Goal: Task Accomplishment & Management: Complete application form

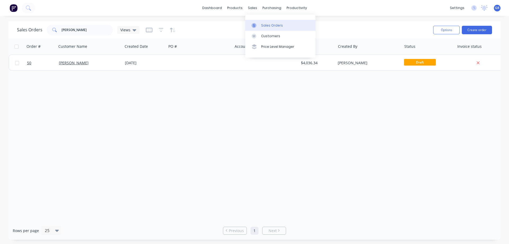
click at [260, 25] on link "Sales Orders" at bounding box center [280, 25] width 70 height 11
click at [261, 25] on div "Sales Orders" at bounding box center [272, 25] width 22 height 5
click at [283, 27] on link "Sales Orders" at bounding box center [280, 25] width 70 height 11
click at [473, 30] on button "Create order" at bounding box center [477, 30] width 30 height 8
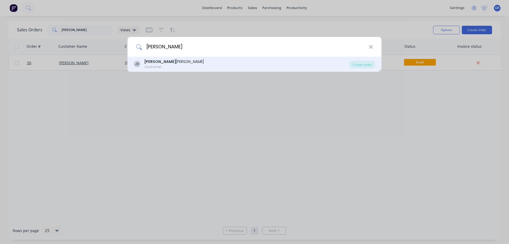
type input "[PERSON_NAME]"
click at [157, 66] on div "Customer" at bounding box center [173, 66] width 59 height 5
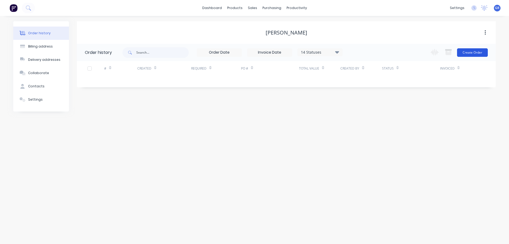
click at [477, 54] on button "Create Order" at bounding box center [472, 52] width 31 height 8
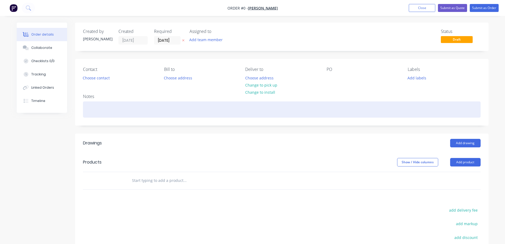
click at [97, 106] on div at bounding box center [282, 109] width 398 height 16
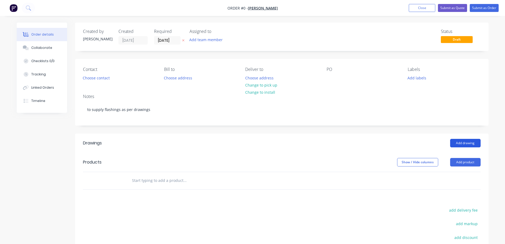
click at [455, 139] on div "Order details Collaborate Checklists 0/0 Tracking Linked Orders Timeline Order …" at bounding box center [252, 174] width 482 height 302
click at [459, 144] on button "Add drawing" at bounding box center [465, 143] width 30 height 8
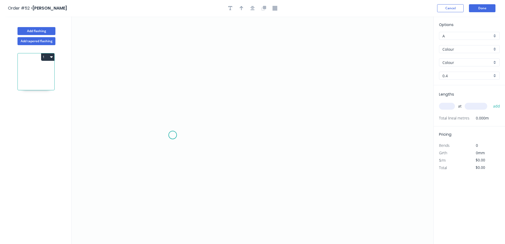
click at [173, 135] on icon "0" at bounding box center [253, 129] width 362 height 227
click at [226, 139] on icon "0" at bounding box center [253, 129] width 362 height 227
click at [230, 86] on icon "0 ?" at bounding box center [253, 129] width 362 height 227
click at [226, 86] on circle at bounding box center [226, 86] width 8 height 8
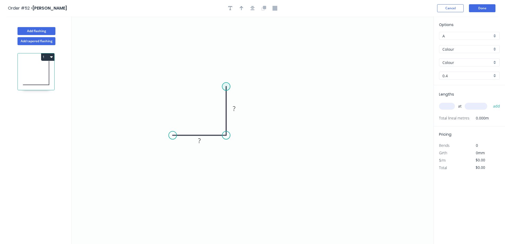
click at [226, 86] on circle at bounding box center [226, 86] width 8 height 8
click at [238, 124] on div "Feather" at bounding box center [255, 126] width 53 height 11
drag, startPoint x: 226, startPoint y: 85, endPoint x: 219, endPoint y: 82, distance: 7.5
click at [222, 82] on circle at bounding box center [226, 86] width 8 height 8
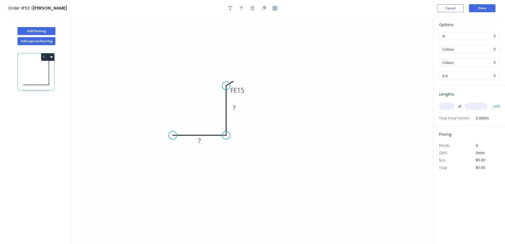
drag, startPoint x: 219, startPoint y: 83, endPoint x: 224, endPoint y: 86, distance: 6.1
click at [224, 86] on circle at bounding box center [226, 86] width 8 height 8
click at [228, 82] on circle at bounding box center [226, 86] width 8 height 8
click at [233, 86] on tspan "FE" at bounding box center [233, 86] width 7 height 9
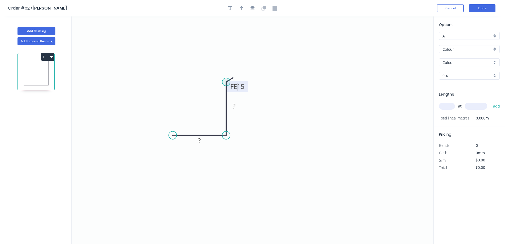
click at [229, 80] on circle at bounding box center [226, 82] width 8 height 8
click at [238, 96] on div "Flip bend" at bounding box center [255, 97] width 53 height 11
click at [187, 174] on div "Feather" at bounding box center [199, 173] width 53 height 11
click at [220, 85] on tspan "15" at bounding box center [217, 84] width 7 height 9
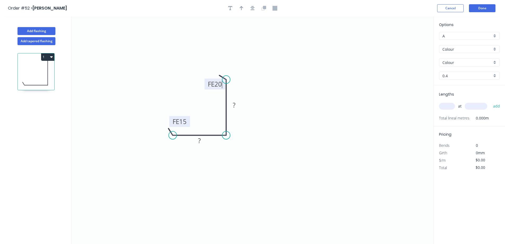
click at [184, 122] on tspan "15" at bounding box center [182, 121] width 7 height 9
click at [196, 143] on rect at bounding box center [199, 140] width 11 height 7
click at [236, 102] on rect at bounding box center [234, 105] width 11 height 7
type input "$13.32"
click at [450, 106] on input "text" at bounding box center [447, 106] width 16 height 7
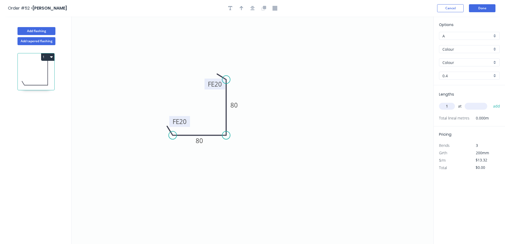
type input "1"
click at [474, 103] on input "text" at bounding box center [476, 106] width 23 height 7
type input "2400"
click at [496, 107] on button "add" at bounding box center [496, 106] width 12 height 9
type input "$31.97"
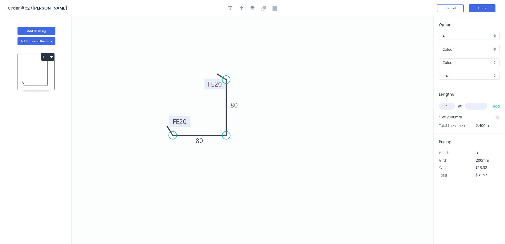
type input "1"
click at [475, 104] on input "text" at bounding box center [476, 106] width 23 height 7
type input "400"
click at [499, 107] on button "add" at bounding box center [496, 106] width 12 height 9
type input "$37.30"
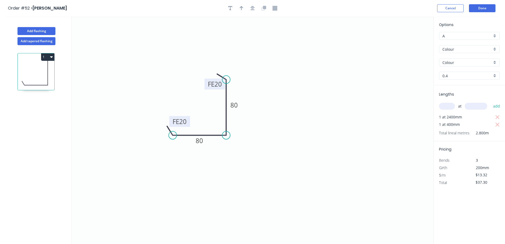
click at [321, 161] on icon "0 FE 20 80 FE 20 80" at bounding box center [253, 129] width 362 height 227
click at [464, 63] on input "Colour" at bounding box center [467, 63] width 50 height 6
click at [465, 62] on input "text" at bounding box center [467, 63] width 50 height 6
click at [467, 46] on div "Colour" at bounding box center [469, 49] width 61 height 8
click at [464, 56] on div "Colour" at bounding box center [469, 59] width 60 height 9
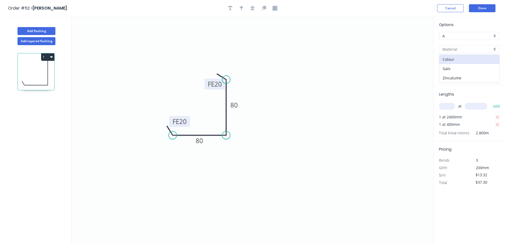
type input "Colour"
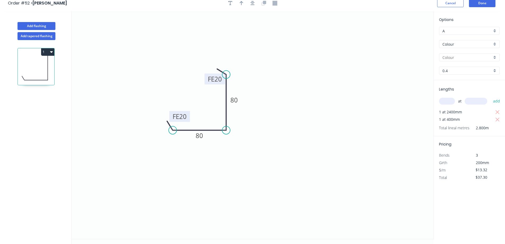
scroll to position [10, 0]
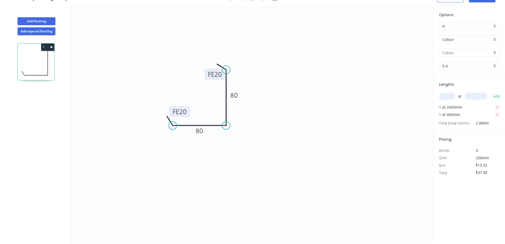
click at [480, 38] on input "Colour" at bounding box center [467, 40] width 50 height 6
click at [491, 40] on input "text" at bounding box center [467, 40] width 50 height 6
click at [492, 51] on input "text" at bounding box center [467, 53] width 50 height 6
click at [482, 62] on div "Colour" at bounding box center [469, 62] width 60 height 9
type input "Colour"
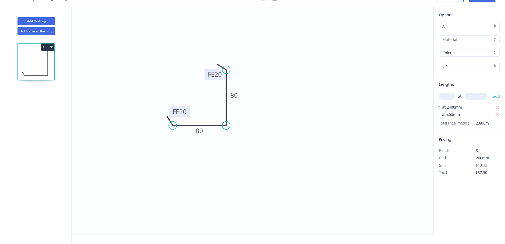
click at [481, 52] on input "Colour" at bounding box center [467, 53] width 50 height 6
click at [496, 53] on div at bounding box center [469, 53] width 61 height 8
click at [465, 24] on input "A" at bounding box center [467, 26] width 50 height 6
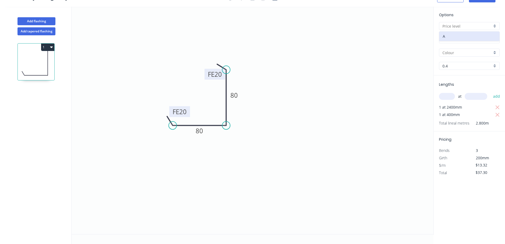
click at [465, 26] on input "text" at bounding box center [467, 26] width 50 height 6
click at [473, 65] on input "0.4" at bounding box center [467, 66] width 50 height 6
click at [465, 66] on input "text" at bounding box center [467, 66] width 50 height 6
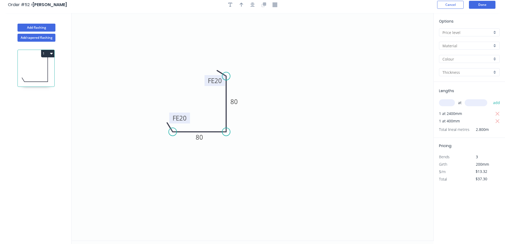
scroll to position [0, 0]
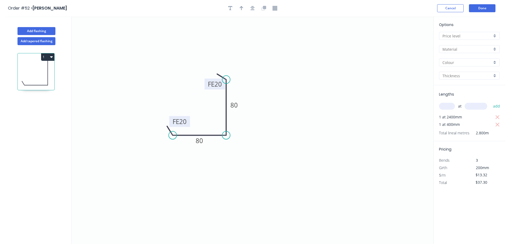
click at [484, 48] on input "text" at bounding box center [467, 49] width 50 height 6
click at [465, 60] on div "Colour" at bounding box center [469, 59] width 60 height 9
type input "A"
type input "Colour"
type input "0.4"
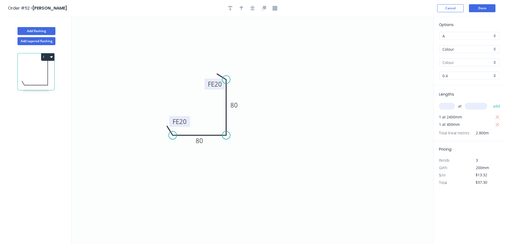
click at [467, 62] on input "text" at bounding box center [467, 63] width 50 height 6
click at [466, 71] on div "Colour" at bounding box center [469, 72] width 60 height 9
type input "Colour"
click at [464, 75] on input "0.4" at bounding box center [467, 76] width 50 height 6
click at [454, 97] on div "0.55" at bounding box center [469, 94] width 60 height 9
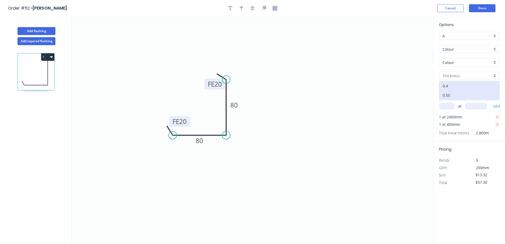
type input "0.55"
type input "$14.88"
type input "$41.66"
click at [380, 98] on icon "0 FE 20 80 FE 20 80" at bounding box center [253, 129] width 362 height 227
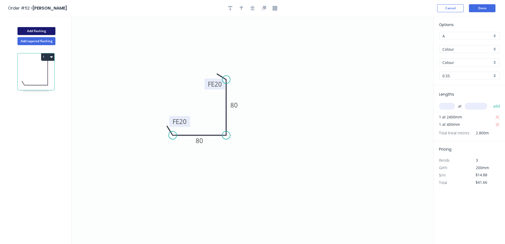
click at [39, 30] on button "Add flashing" at bounding box center [36, 31] width 38 height 8
type input "$0.00"
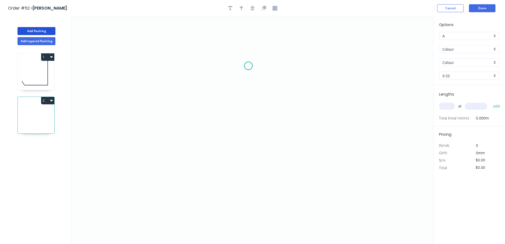
drag, startPoint x: 248, startPoint y: 66, endPoint x: 248, endPoint y: 83, distance: 17.2
click at [248, 66] on icon "0" at bounding box center [253, 129] width 362 height 227
click at [249, 108] on icon "0" at bounding box center [253, 129] width 362 height 227
click at [211, 110] on icon "0 ?" at bounding box center [253, 129] width 362 height 227
click at [210, 174] on icon "0 ? ?" at bounding box center [253, 129] width 362 height 227
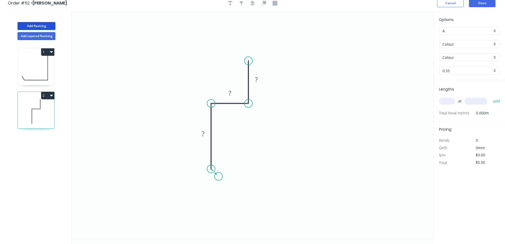
scroll to position [10, 0]
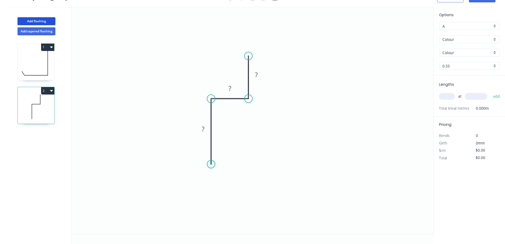
click at [211, 164] on circle at bounding box center [211, 164] width 8 height 8
click at [226, 203] on div "Feather" at bounding box center [237, 204] width 53 height 11
click at [204, 130] on tspan "?" at bounding box center [203, 128] width 3 height 9
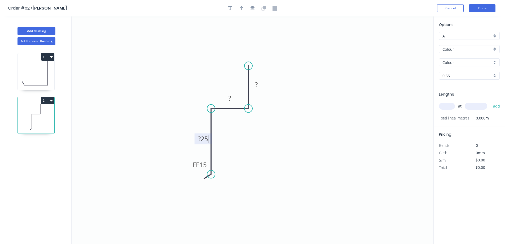
click at [220, 144] on icon "0 FE 15 ?25 ? ?" at bounding box center [253, 129] width 362 height 227
click at [203, 139] on tspan "?" at bounding box center [203, 138] width 3 height 9
drag, startPoint x: 204, startPoint y: 139, endPoint x: 200, endPoint y: 140, distance: 4.7
click at [200, 140] on g "?" at bounding box center [203, 138] width 11 height 9
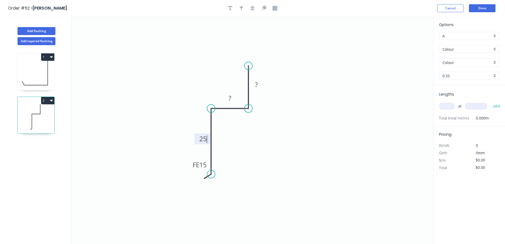
click at [238, 123] on icon "0 FE 15 25 ? ?" at bounding box center [253, 129] width 362 height 227
click at [225, 97] on rect at bounding box center [230, 98] width 11 height 7
drag, startPoint x: 232, startPoint y: 98, endPoint x: 228, endPoint y: 98, distance: 4.2
click at [228, 98] on rect at bounding box center [230, 98] width 11 height 7
click at [257, 86] on tspan "?" at bounding box center [256, 84] width 3 height 9
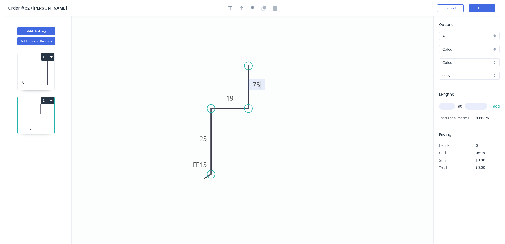
click at [307, 82] on icon "0 FE 15 25 19 75" at bounding box center [253, 129] width 362 height 227
type input "$12.02"
click at [464, 50] on input "Colour" at bounding box center [467, 49] width 50 height 6
click at [457, 77] on div "Zincalume" at bounding box center [469, 77] width 60 height 9
type input "Zincalume"
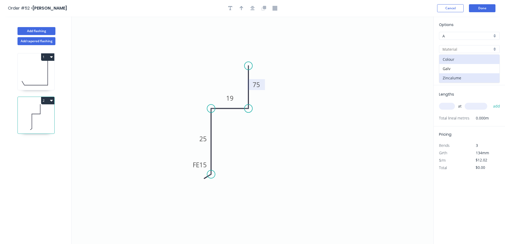
type input "Zincalume"
type input "$12.20"
click at [451, 106] on input "text" at bounding box center [447, 106] width 16 height 7
type input "1"
type input "1100"
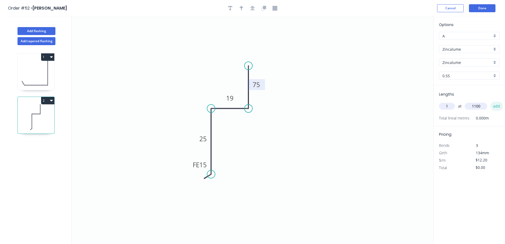
click at [495, 105] on button "add" at bounding box center [496, 106] width 12 height 9
type input "$13.42"
click at [414, 198] on icon "0 FE 15 25 19 75" at bounding box center [253, 129] width 362 height 227
click at [478, 8] on button "Done" at bounding box center [482, 8] width 27 height 8
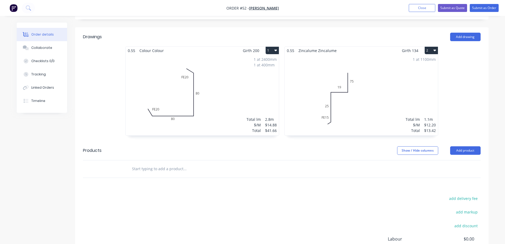
scroll to position [175, 0]
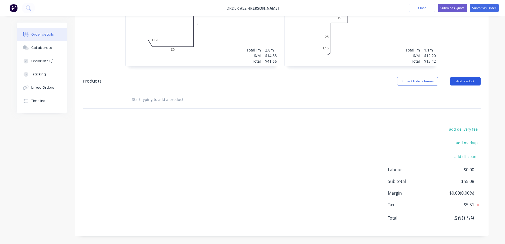
click at [464, 82] on button "Add product" at bounding box center [465, 81] width 30 height 8
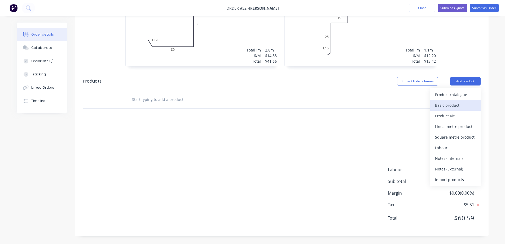
click at [454, 106] on div "Basic product" at bounding box center [455, 105] width 41 height 8
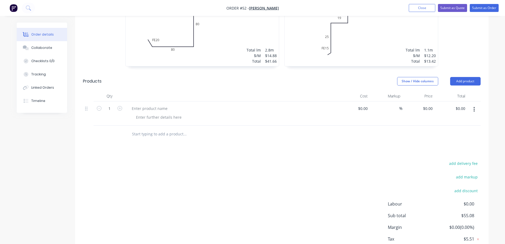
click at [476, 110] on button "button" at bounding box center [474, 109] width 12 height 10
click at [450, 135] on div "Duplicate" at bounding box center [455, 134] width 41 height 8
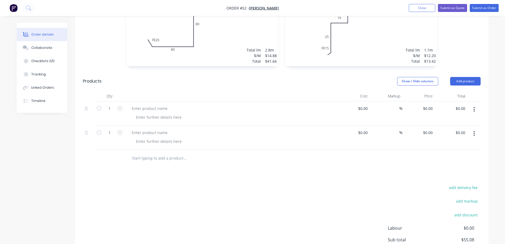
click at [474, 110] on icon "button" at bounding box center [473, 109] width 1 height 6
click at [452, 152] on div "Delete" at bounding box center [455, 155] width 41 height 8
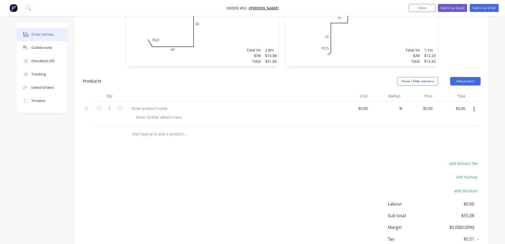
click at [475, 108] on button "button" at bounding box center [474, 109] width 12 height 10
click at [455, 152] on div "Delete" at bounding box center [455, 155] width 41 height 8
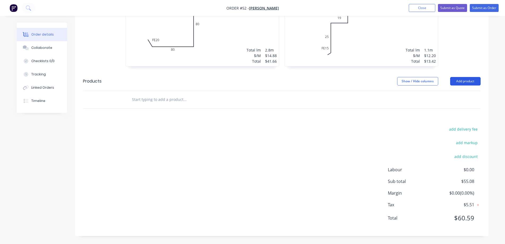
click at [464, 81] on button "Add product" at bounding box center [465, 81] width 30 height 8
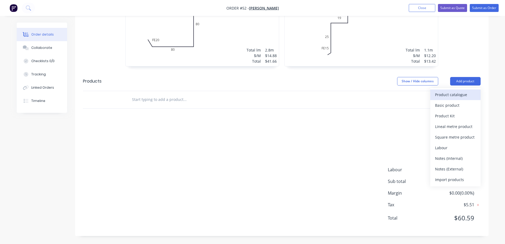
click at [463, 94] on div "Product catalogue" at bounding box center [455, 95] width 41 height 8
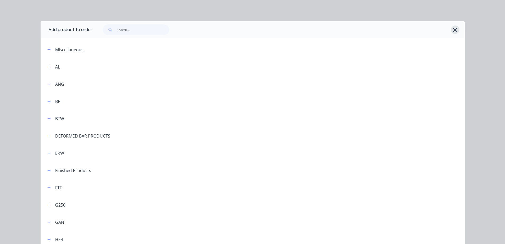
click at [452, 30] on icon "button" at bounding box center [455, 29] width 6 height 7
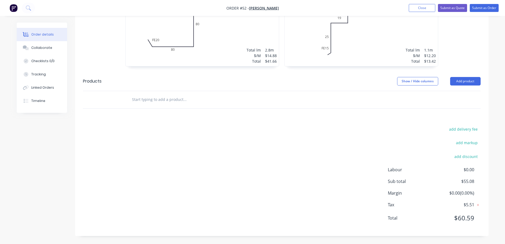
click at [150, 97] on input "text" at bounding box center [185, 99] width 106 height 11
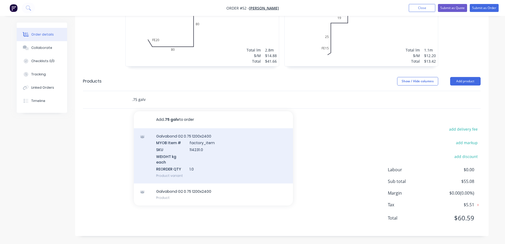
type input ".75 galv"
click at [178, 138] on div "Galvabond G2 0.75 1200x2400 MYOB Item # factory_item SKU 114231.0 WEIGHT kg eac…" at bounding box center [213, 155] width 159 height 55
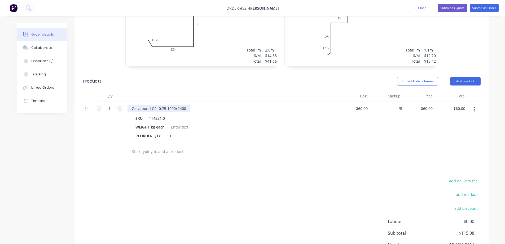
click at [176, 106] on div "Galvabond G2 0.75 1200x2400" at bounding box center [159, 108] width 63 height 8
click at [175, 108] on div "Galvabond G2 0.75 1200x2400" at bounding box center [159, 108] width 63 height 8
click at [209, 118] on div "SKU 114231.0" at bounding box center [230, 118] width 194 height 8
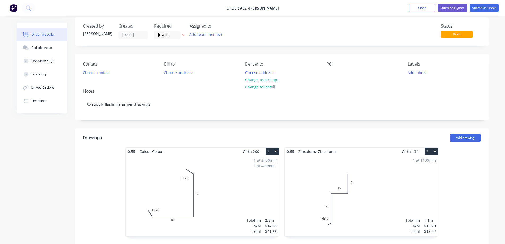
scroll to position [0, 0]
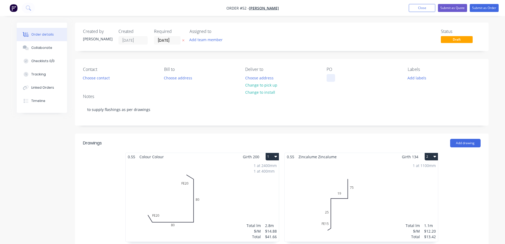
click at [330, 75] on div at bounding box center [331, 78] width 8 height 8
click at [106, 76] on button "Choose contact" at bounding box center [96, 77] width 33 height 7
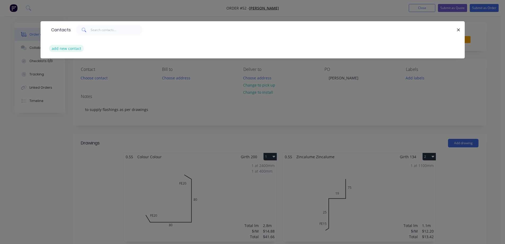
click at [58, 47] on button "add new contact" at bounding box center [66, 48] width 35 height 7
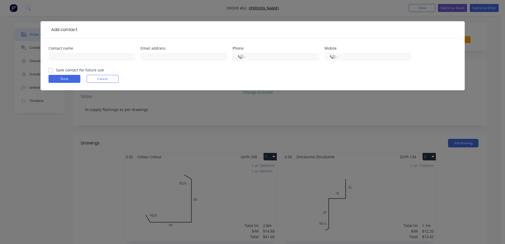
select select "AU"
click at [62, 55] on input "text" at bounding box center [92, 57] width 87 height 8
type input "[PERSON_NAME]"
type input "0497 699 101"
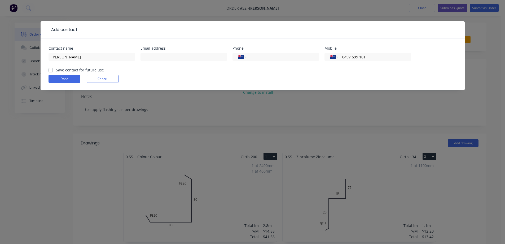
click at [54, 70] on div "Save contact for future use" at bounding box center [76, 70] width 55 height 6
click at [56, 70] on label "Save contact for future use" at bounding box center [80, 70] width 48 height 6
click at [51, 70] on input "Save contact for future use" at bounding box center [51, 69] width 4 height 5
checkbox input "true"
click at [58, 76] on button "Done" at bounding box center [65, 79] width 32 height 8
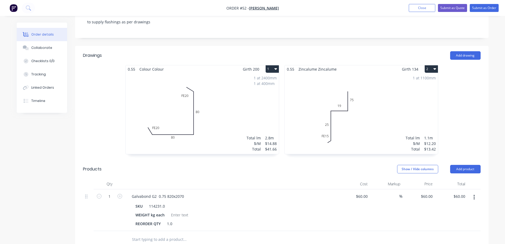
scroll to position [106, 0]
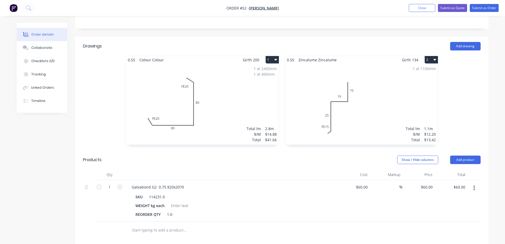
click at [185, 110] on div "1 at 2400mm 1 at 400mm Total lm $/M Total 2.8m $14.88 $41.66" at bounding box center [202, 104] width 153 height 81
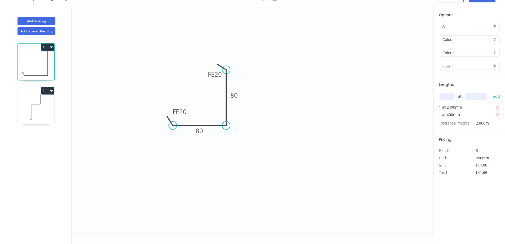
scroll to position [10, 0]
click at [458, 39] on input "Colour" at bounding box center [467, 40] width 50 height 6
click at [458, 39] on input "text" at bounding box center [467, 40] width 50 height 6
click at [457, 52] on input "Colour" at bounding box center [467, 53] width 50 height 6
click at [463, 37] on input "text" at bounding box center [467, 40] width 50 height 6
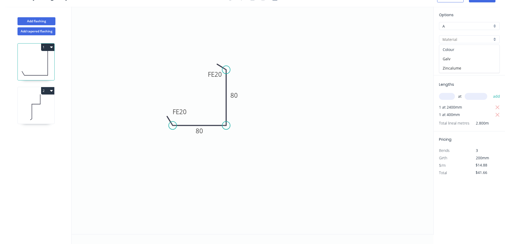
click at [451, 50] on div "Colour" at bounding box center [469, 49] width 60 height 9
type input "Colour"
click at [454, 52] on input "text" at bounding box center [467, 53] width 50 height 6
click at [338, 115] on icon "0 FE 20 80 FE 20 80" at bounding box center [253, 120] width 362 height 227
click at [420, 91] on icon "0 FE 20 80 FE 20 80" at bounding box center [253, 120] width 362 height 227
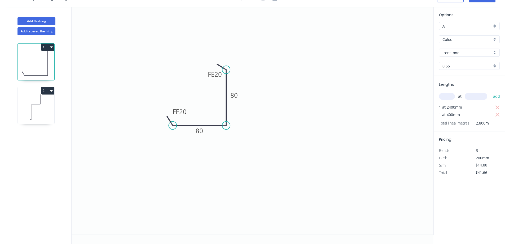
type input "ironstone"
click at [462, 74] on div "Options A A Colour Colour ironstone 0.55 0.55" at bounding box center [469, 43] width 71 height 63
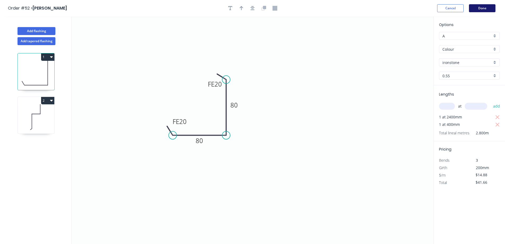
click at [485, 8] on button "Done" at bounding box center [482, 8] width 27 height 8
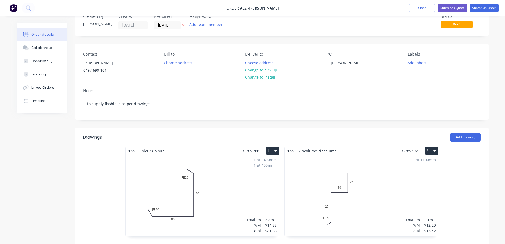
scroll to position [80, 0]
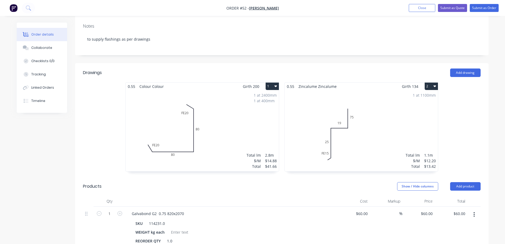
click at [151, 84] on span "Colour Colour" at bounding box center [151, 86] width 29 height 8
click at [165, 119] on div "1 at 2400mm 1 at 400mm Total lm $/M Total 2.8m $14.88 $41.66" at bounding box center [202, 130] width 153 height 81
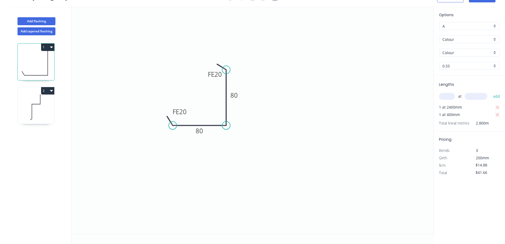
click at [165, 119] on icon "0 FE 20 80 FE 20 80" at bounding box center [253, 120] width 362 height 227
click at [466, 52] on input "Colour" at bounding box center [467, 53] width 50 height 6
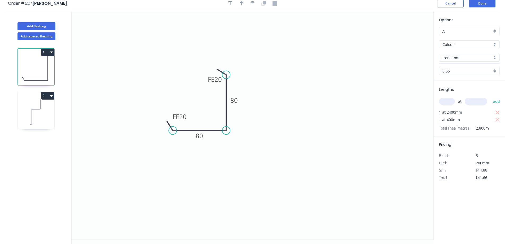
scroll to position [0, 0]
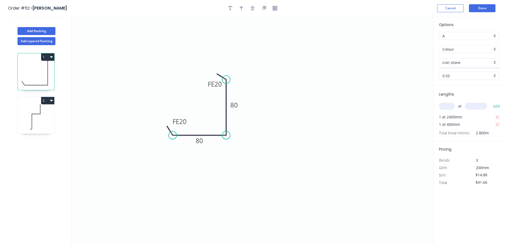
click at [339, 143] on icon "0 FE 20 80 FE 20 80" at bounding box center [253, 129] width 362 height 227
type input "iron stone"
click at [481, 9] on button "Done" at bounding box center [482, 8] width 27 height 8
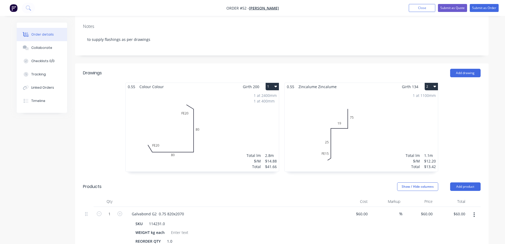
scroll to position [80, 0]
click at [159, 86] on span "Colour Colour" at bounding box center [151, 86] width 29 height 8
drag, startPoint x: 159, startPoint y: 86, endPoint x: 162, endPoint y: 86, distance: 2.7
click at [160, 86] on span "Colour Colour" at bounding box center [151, 86] width 29 height 8
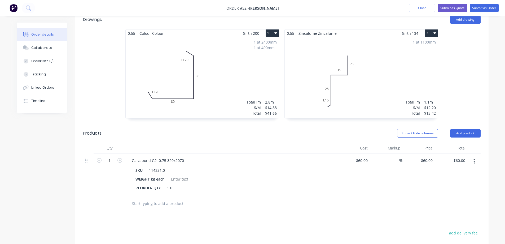
click at [196, 112] on div "1 at 2400mm 1 at 400mm Total lm $/M Total 2.8m $14.88 $41.66" at bounding box center [202, 77] width 153 height 81
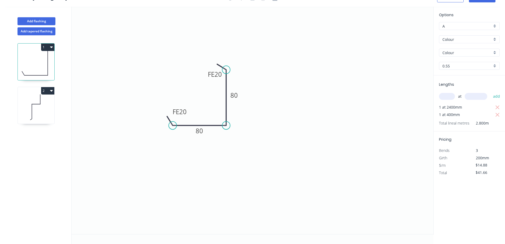
scroll to position [10, 0]
click at [266, 144] on icon "0 FE 20 80 FE 20 80" at bounding box center [253, 120] width 362 height 227
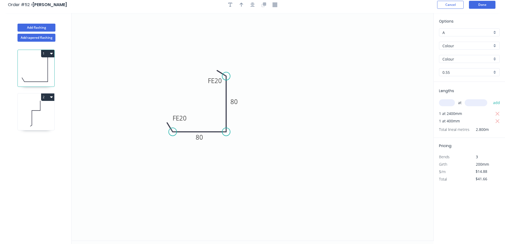
scroll to position [0, 0]
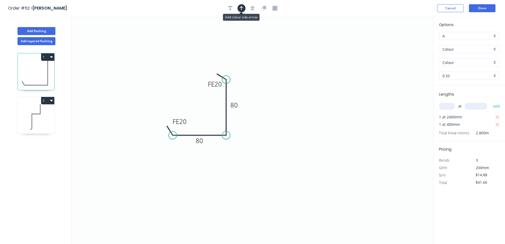
click at [242, 8] on icon "button" at bounding box center [242, 8] width 4 height 5
drag, startPoint x: 408, startPoint y: 45, endPoint x: 394, endPoint y: 48, distance: 14.9
click at [390, 53] on icon "0 FE 20 80 FE 20 80" at bounding box center [253, 129] width 362 height 227
click at [405, 39] on icon "0 FE 20 80 FE 20 80" at bounding box center [253, 129] width 362 height 227
click at [242, 7] on icon "button" at bounding box center [241, 8] width 4 height 5
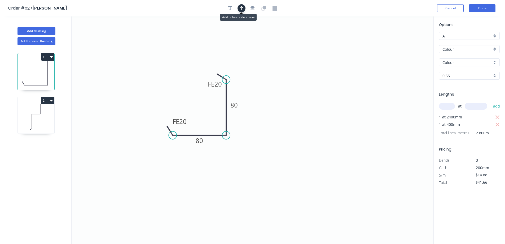
click at [242, 7] on icon "button" at bounding box center [242, 8] width 4 height 4
click at [242, 7] on icon "button" at bounding box center [241, 8] width 4 height 5
click at [242, 7] on icon "button" at bounding box center [242, 8] width 4 height 5
click at [407, 42] on icon at bounding box center [406, 36] width 5 height 17
click at [407, 42] on icon at bounding box center [410, 38] width 15 height 15
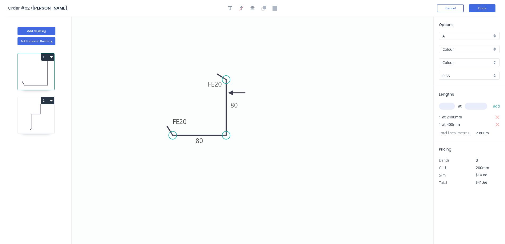
drag, startPoint x: 406, startPoint y: 42, endPoint x: 231, endPoint y: 93, distance: 182.7
click at [231, 93] on icon at bounding box center [236, 92] width 17 height 5
click at [252, 92] on icon "0 FE 20 80 FE 20 80" at bounding box center [253, 129] width 362 height 227
click at [232, 8] on icon "button" at bounding box center [230, 8] width 4 height 5
click at [94, 34] on textarea at bounding box center [105, 38] width 43 height 20
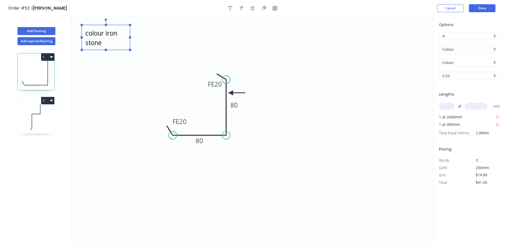
type textarea "colour iron stone"
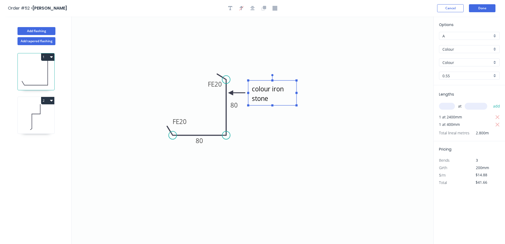
drag, startPoint x: 107, startPoint y: 26, endPoint x: 272, endPoint y: 81, distance: 174.3
click at [272, 81] on rect at bounding box center [272, 92] width 48 height 25
click at [292, 120] on icon "colour iron stone FE 20 80 FE 20 80" at bounding box center [253, 129] width 362 height 227
click at [483, 7] on button "Done" at bounding box center [482, 8] width 27 height 8
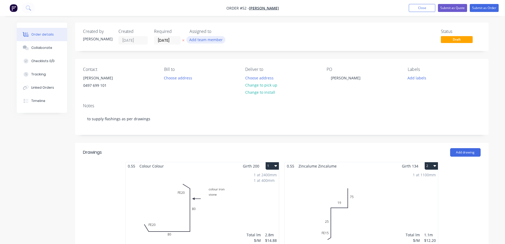
click at [207, 37] on button "Add team member" at bounding box center [205, 39] width 39 height 7
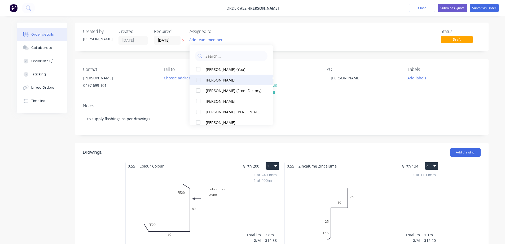
click at [212, 79] on div "[PERSON_NAME]" at bounding box center [234, 80] width 56 height 6
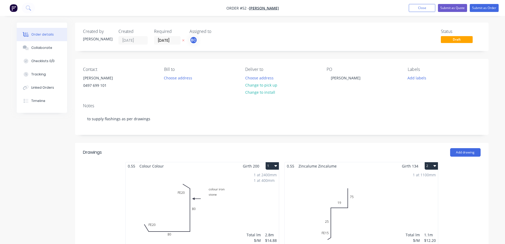
click at [76, 169] on div "0.55 Colour Colour Girth 200 1 colour iron stone FE 20 80 FE 20 80 colour iron …" at bounding box center [282, 209] width 414 height 94
click at [478, 10] on button "Submit as Order" at bounding box center [484, 8] width 29 height 8
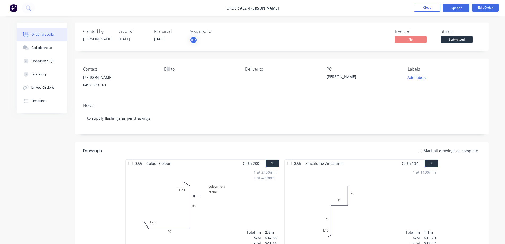
click at [455, 8] on button "Options" at bounding box center [456, 8] width 27 height 8
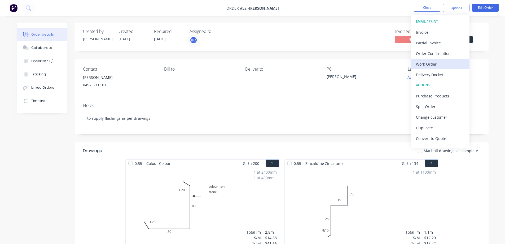
click at [440, 66] on div "Work Order" at bounding box center [440, 64] width 49 height 8
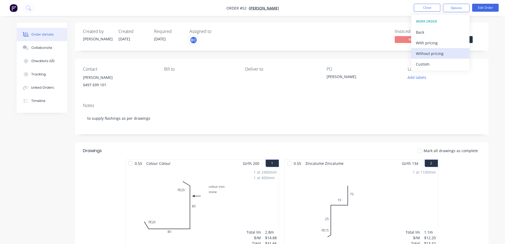
click at [433, 53] on div "Without pricing" at bounding box center [440, 54] width 49 height 8
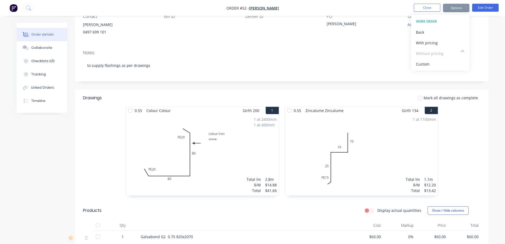
scroll to position [53, 0]
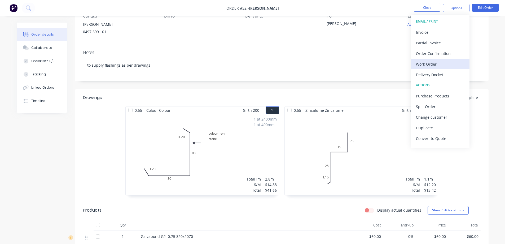
click at [435, 64] on div "Work Order" at bounding box center [440, 64] width 49 height 8
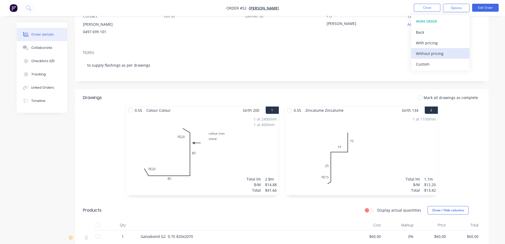
drag, startPoint x: 432, startPoint y: 43, endPoint x: 435, endPoint y: 54, distance: 11.8
click at [435, 54] on div "WORK ORDER Back With pricing Without pricing Custom" at bounding box center [440, 43] width 58 height 56
click at [435, 54] on div "Without pricing" at bounding box center [440, 54] width 49 height 8
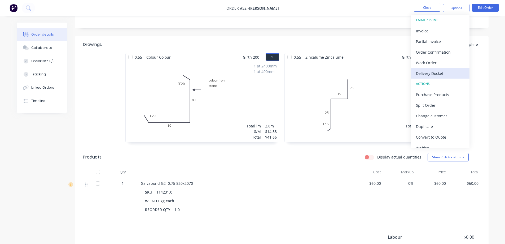
scroll to position [0, 0]
click at [433, 22] on div "EMAIL / PRINT" at bounding box center [440, 21] width 49 height 7
click at [366, 34] on div "Created by [PERSON_NAME] Created [DATE] Required [DATE] Assigned to [GEOGRAPHIC…" at bounding box center [282, 109] width 414 height 387
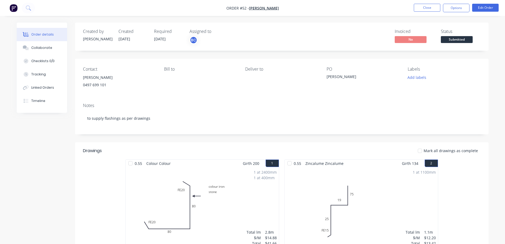
drag, startPoint x: 45, startPoint y: 147, endPoint x: 67, endPoint y: 137, distance: 23.5
click at [47, 147] on div "Created by [PERSON_NAME] Created [DATE] Required [DATE] Assigned to [GEOGRAPHIC…" at bounding box center [253, 220] width 472 height 394
click at [450, 8] on button "Options" at bounding box center [456, 8] width 27 height 8
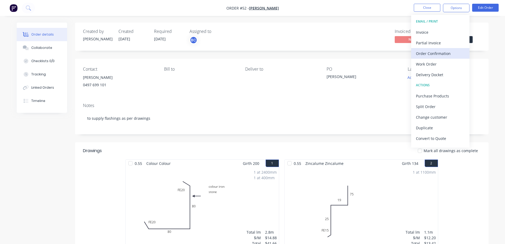
click at [448, 53] on div "Order Confirmation" at bounding box center [440, 54] width 49 height 8
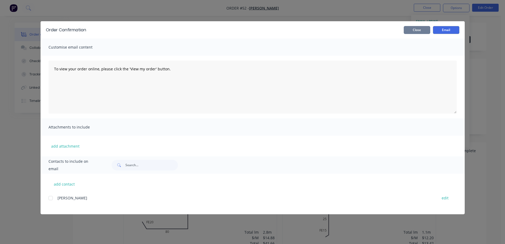
click at [417, 30] on button "Close" at bounding box center [417, 30] width 27 height 8
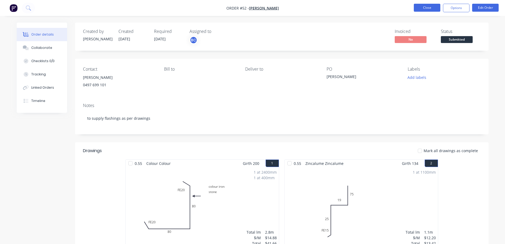
click at [429, 8] on button "Close" at bounding box center [427, 8] width 27 height 8
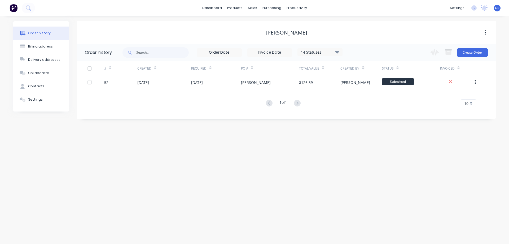
click at [150, 133] on div "Order history Billing address Delivery addresses Collaborate Contacts Settings …" at bounding box center [254, 130] width 509 height 228
click at [307, 24] on div "Workflow" at bounding box center [306, 25] width 16 height 5
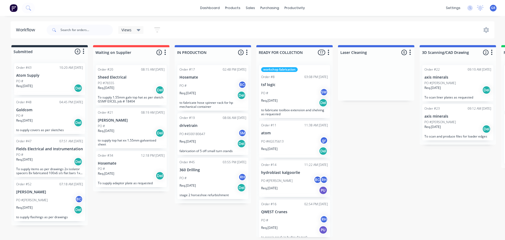
click at [43, 193] on p "[PERSON_NAME]" at bounding box center [49, 192] width 67 height 5
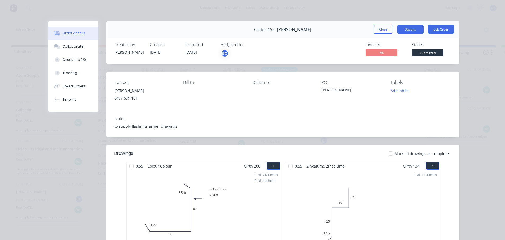
click at [409, 28] on button "Options" at bounding box center [410, 29] width 27 height 8
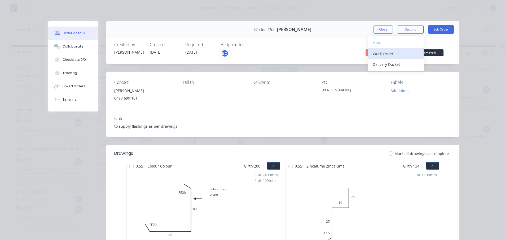
click at [387, 55] on div "Work Order" at bounding box center [396, 54] width 46 height 8
click at [383, 64] on div "Standard" at bounding box center [396, 64] width 46 height 8
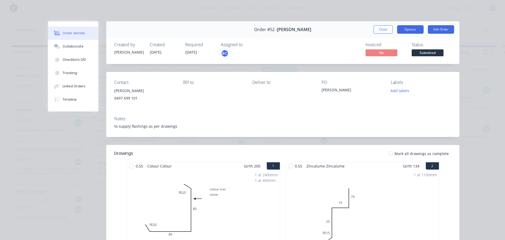
click at [411, 29] on button "Options" at bounding box center [410, 29] width 27 height 8
click at [411, 31] on button "Options" at bounding box center [410, 29] width 27 height 8
click at [114, 193] on div "0.55 Colour Colour Girth 200 1 colour iron stone FE 20 80 FE 20 80 colour iron …" at bounding box center [282, 209] width 353 height 94
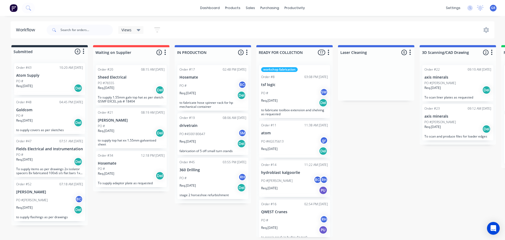
click at [57, 197] on div "PO #JIM BC" at bounding box center [49, 200] width 67 height 10
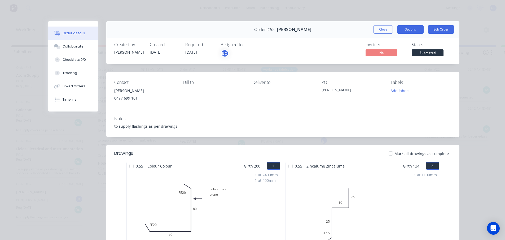
click at [416, 29] on button "Options" at bounding box center [410, 29] width 27 height 8
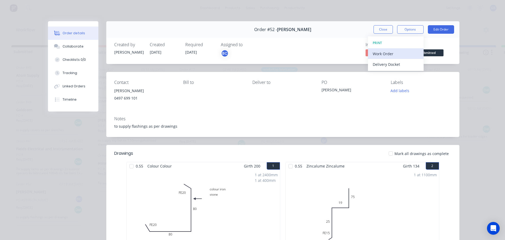
click at [389, 53] on div "Work Order" at bounding box center [396, 54] width 46 height 8
click at [390, 73] on div "Custom" at bounding box center [396, 75] width 46 height 8
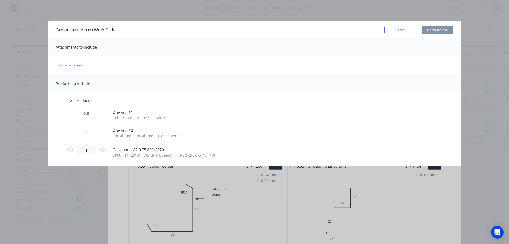
click at [57, 151] on div at bounding box center [57, 149] width 11 height 11
click at [58, 129] on div at bounding box center [57, 130] width 11 height 11
click at [58, 113] on div at bounding box center [57, 112] width 11 height 11
click at [437, 28] on button "Generate PDF" at bounding box center [437, 30] width 32 height 8
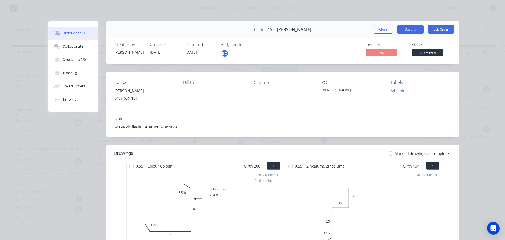
click at [403, 31] on button "Options" at bounding box center [410, 29] width 27 height 8
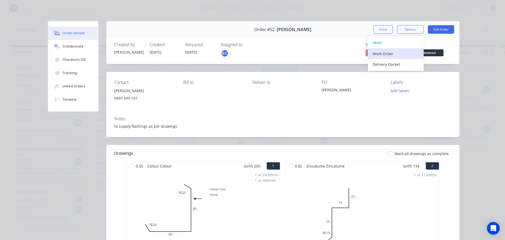
click at [391, 56] on div "Work Order" at bounding box center [396, 54] width 46 height 8
click at [378, 76] on div "Custom" at bounding box center [396, 75] width 46 height 8
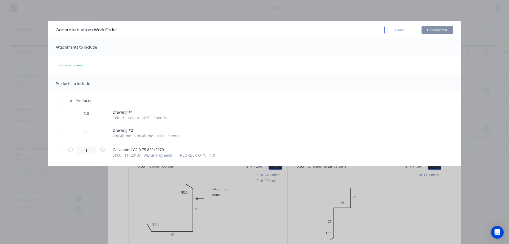
click at [58, 103] on div at bounding box center [57, 101] width 11 height 11
click at [437, 31] on button "Generate PDF" at bounding box center [437, 30] width 32 height 8
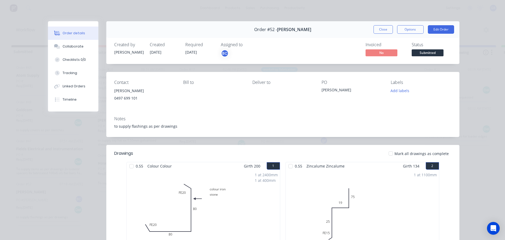
click at [326, 14] on div "Order details Collaborate Checklists 0/0 Tracking Linked Orders Timeline Order …" at bounding box center [252, 120] width 505 height 240
click at [379, 31] on button "Close" at bounding box center [383, 29] width 19 height 8
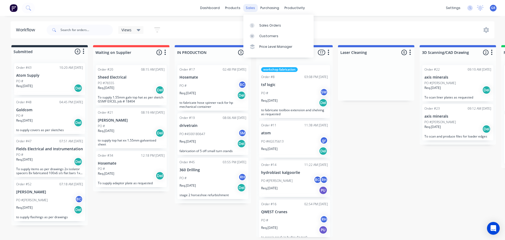
click at [247, 8] on div "sales" at bounding box center [250, 8] width 15 height 8
click at [261, 28] on div "Sales Orders" at bounding box center [270, 25] width 22 height 5
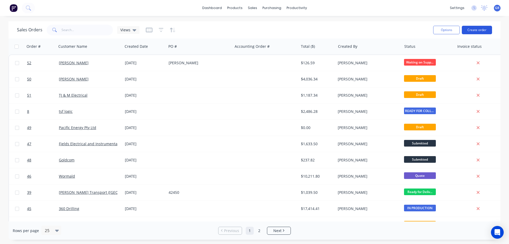
click at [472, 31] on button "Create order" at bounding box center [477, 30] width 30 height 8
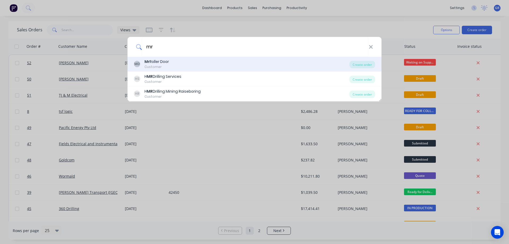
type input "mr"
click at [157, 65] on div "Customer" at bounding box center [156, 66] width 24 height 5
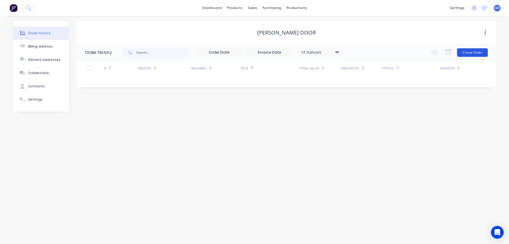
click at [463, 56] on button "Create Order" at bounding box center [472, 52] width 31 height 8
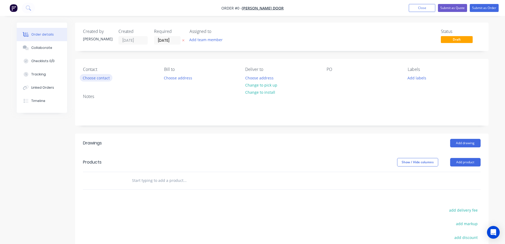
click at [93, 75] on button "Choose contact" at bounding box center [96, 77] width 33 height 7
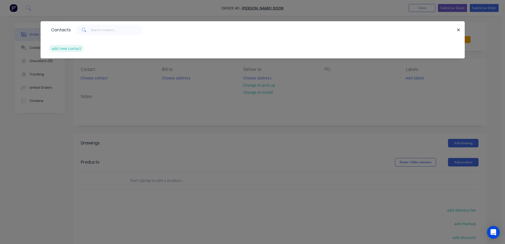
click at [59, 46] on button "add new contact" at bounding box center [66, 48] width 35 height 7
select select "AU"
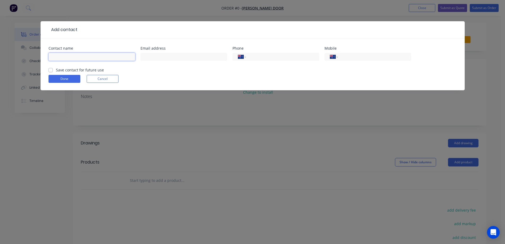
click at [63, 54] on input "text" at bounding box center [92, 57] width 87 height 8
type input "paul gunner"
paste input "0407 779 120"
type input "0407 779 120"
click at [56, 70] on label "Save contact for future use" at bounding box center [80, 70] width 48 height 6
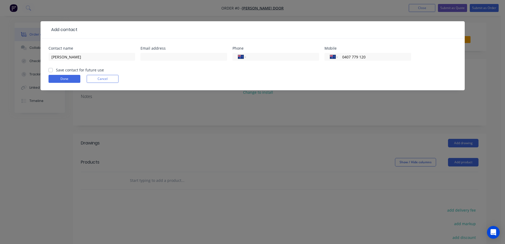
click at [53, 70] on input "Save contact for future use" at bounding box center [51, 69] width 4 height 5
checkbox input "true"
click at [58, 76] on button "Done" at bounding box center [65, 79] width 32 height 8
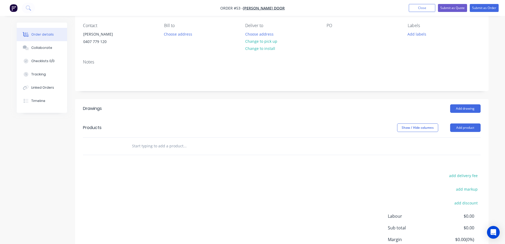
scroll to position [53, 0]
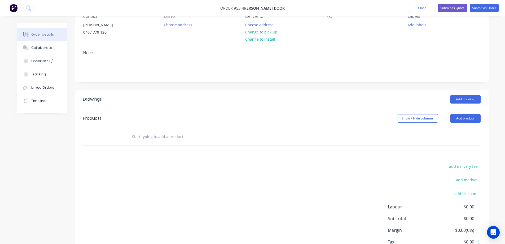
click at [125, 98] on div "Drawings" at bounding box center [125, 99] width 85 height 8
click at [462, 101] on button "Add drawing" at bounding box center [465, 99] width 30 height 8
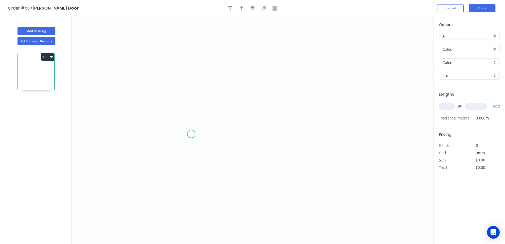
click at [191, 134] on icon "0" at bounding box center [253, 129] width 362 height 227
click at [171, 133] on icon "0" at bounding box center [253, 129] width 362 height 227
click at [174, 71] on icon "0 ?" at bounding box center [253, 129] width 362 height 227
click at [244, 74] on icon "0 ? ?" at bounding box center [253, 129] width 362 height 227
click at [244, 87] on icon "0 ? ? ?" at bounding box center [253, 129] width 362 height 227
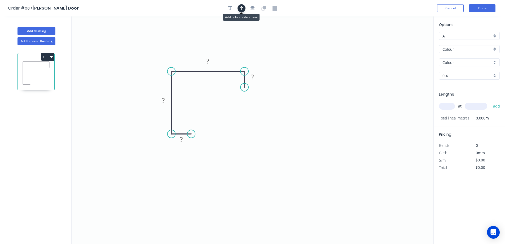
click at [241, 11] on button "button" at bounding box center [242, 8] width 8 height 8
drag, startPoint x: 405, startPoint y: 43, endPoint x: 262, endPoint y: 51, distance: 143.4
click at [243, 51] on icon "0 ? ? ? ?" at bounding box center [253, 129] width 362 height 227
drag, startPoint x: 407, startPoint y: 41, endPoint x: 185, endPoint y: 67, distance: 223.7
click at [185, 67] on icon at bounding box center [184, 61] width 5 height 17
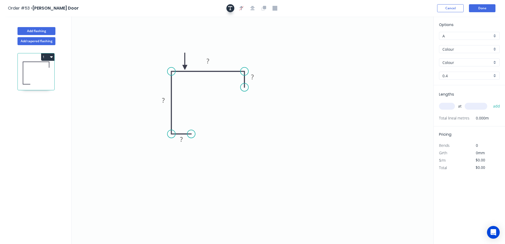
click at [231, 8] on icon "button" at bounding box center [230, 8] width 4 height 5
drag, startPoint x: 109, startPoint y: 36, endPoint x: 188, endPoint y: 39, distance: 79.1
click at [188, 39] on textarea at bounding box center [184, 41] width 43 height 20
drag, startPoint x: 194, startPoint y: 109, endPoint x: 194, endPoint y: 125, distance: 15.4
click at [195, 109] on icon "MONUMENT ? ? ? ?" at bounding box center [253, 129] width 362 height 227
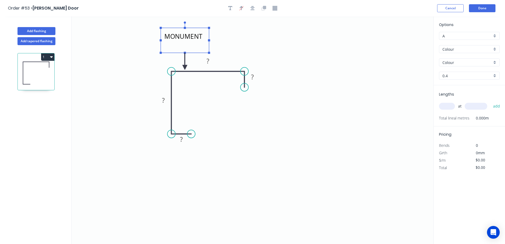
type textarea "MONUMENT"
click at [209, 59] on tspan "?" at bounding box center [208, 60] width 3 height 9
drag, startPoint x: 209, startPoint y: 60, endPoint x: 203, endPoint y: 60, distance: 6.1
click at [204, 60] on rect at bounding box center [208, 61] width 11 height 7
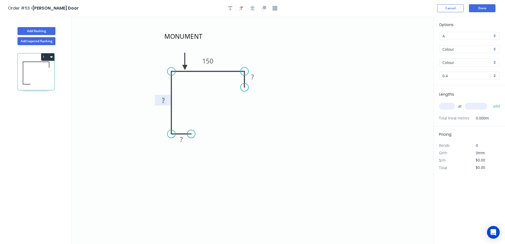
click at [165, 97] on tspan "?" at bounding box center [163, 100] width 3 height 9
click at [254, 77] on rect at bounding box center [252, 76] width 11 height 7
click at [180, 136] on tspan "?" at bounding box center [181, 139] width 3 height 9
click at [264, 109] on icon "MONUMENT 10 70 150 10" at bounding box center [253, 129] width 362 height 227
type input "$15.81"
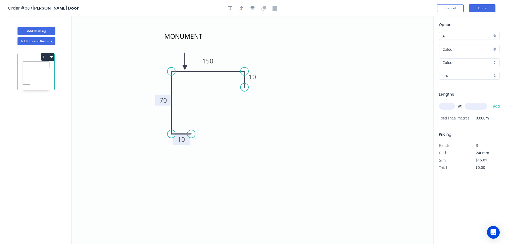
click at [444, 106] on input "text" at bounding box center [447, 106] width 16 height 7
type input "1"
click at [468, 103] on input "text" at bounding box center [476, 106] width 23 height 7
type input "3000"
click at [462, 72] on div "0.4" at bounding box center [469, 76] width 61 height 8
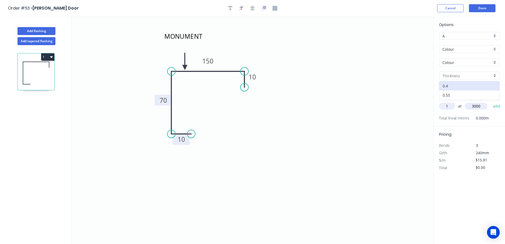
click at [450, 94] on div "0.55" at bounding box center [469, 94] width 60 height 9
type input "0.55"
type input "$17.71"
click at [410, 116] on icon "MONUMENT 10 70 150 10" at bounding box center [253, 129] width 362 height 227
click at [471, 181] on div "Options A A Colour Colour Colour Colour 0.55 0.55 Lengths 1 at 3000 add Total l…" at bounding box center [469, 130] width 72 height 228
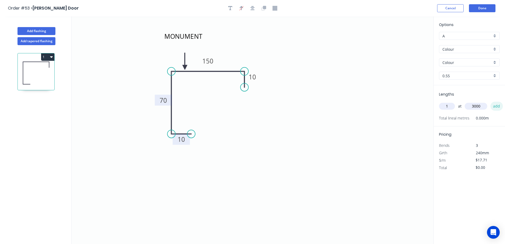
click at [497, 106] on button "add" at bounding box center [496, 106] width 12 height 9
type input "$53.13"
click at [253, 161] on icon "MONUMENT 10 70 150 10" at bounding box center [253, 129] width 362 height 227
click at [480, 6] on button "Done" at bounding box center [482, 8] width 27 height 8
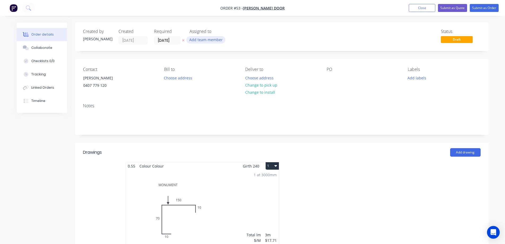
click at [207, 39] on button "Add team member" at bounding box center [205, 39] width 39 height 7
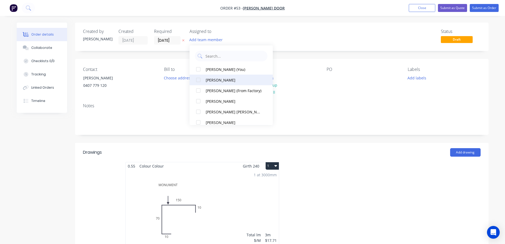
click at [214, 77] on div "[PERSON_NAME]" at bounding box center [234, 80] width 56 height 6
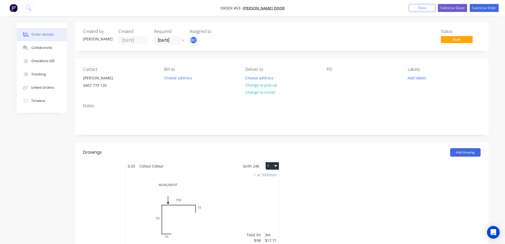
click at [337, 137] on div "Created by greg Created 26/08/25 Required 26/08/25 Assigned to BC Status Draft …" at bounding box center [282, 222] width 414 height 398
click at [483, 6] on button "Submit as Order" at bounding box center [484, 8] width 29 height 8
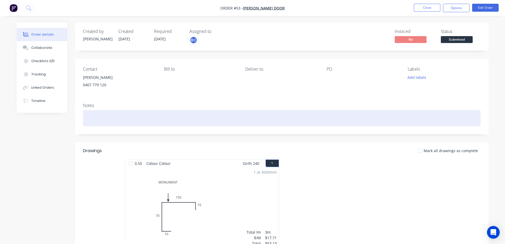
click at [105, 116] on div at bounding box center [282, 118] width 398 height 16
click at [121, 115] on div "T" at bounding box center [282, 118] width 398 height 16
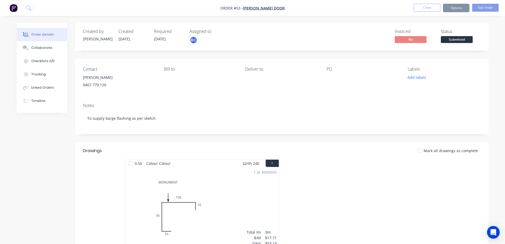
click at [362, 129] on div "Notes To supply barge flashing as per sketch" at bounding box center [282, 117] width 414 height 36
click at [434, 7] on button "Close" at bounding box center [427, 8] width 27 height 8
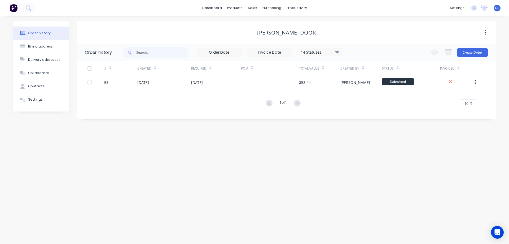
click at [232, 144] on div "Order history Billing address Delivery addresses Collaborate Contacts Settings …" at bounding box center [254, 130] width 509 height 228
click at [297, 23] on link "Workflow" at bounding box center [317, 25] width 70 height 11
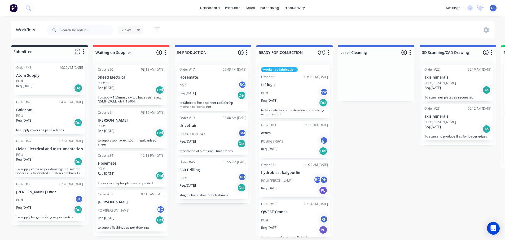
click at [69, 229] on div "Submitted 4 Status colour #273444 hex #273444 Save Cancel Summaries Total order…" at bounding box center [361, 141] width 730 height 192
click at [50, 81] on div "PO #" at bounding box center [49, 81] width 67 height 5
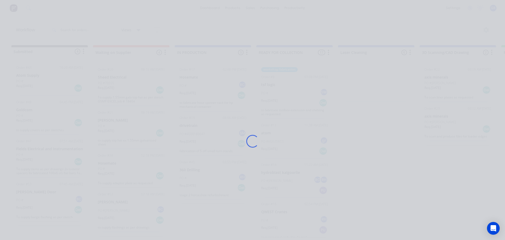
click at [50, 81] on div "Loading..." at bounding box center [253, 141] width 424 height 240
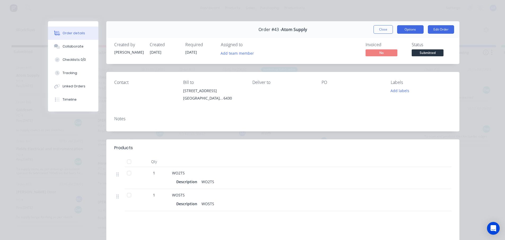
click at [411, 29] on button "Options" at bounding box center [410, 29] width 27 height 8
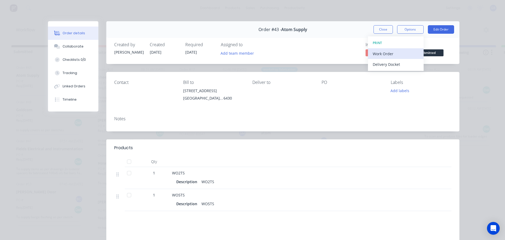
click at [389, 55] on div "Work Order" at bounding box center [396, 54] width 46 height 8
click at [381, 73] on div "Custom" at bounding box center [396, 75] width 46 height 8
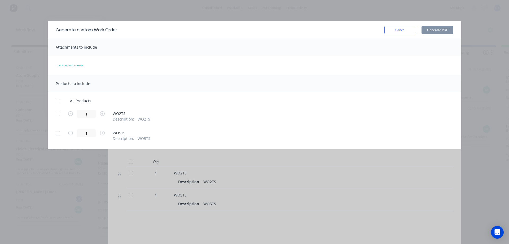
click at [76, 101] on span "All Products" at bounding box center [82, 101] width 25 height 6
click at [60, 100] on div at bounding box center [57, 101] width 11 height 11
click at [440, 31] on button "Generate PDF" at bounding box center [437, 30] width 32 height 8
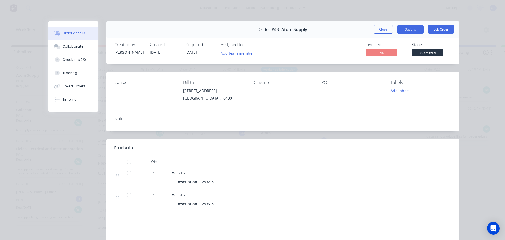
click at [406, 29] on button "Options" at bounding box center [410, 29] width 27 height 8
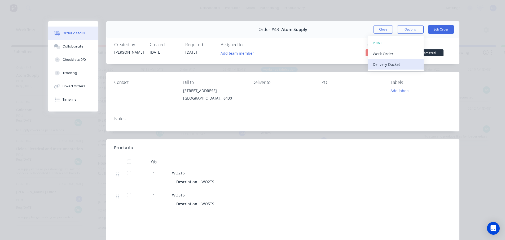
click at [392, 64] on div "Delivery Docket" at bounding box center [396, 64] width 46 height 8
click at [384, 74] on div "Custom" at bounding box center [396, 75] width 46 height 8
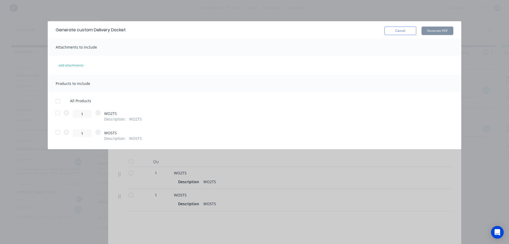
click at [59, 100] on div at bounding box center [57, 101] width 11 height 11
click at [439, 31] on button "Generate PDF" at bounding box center [437, 31] width 32 height 8
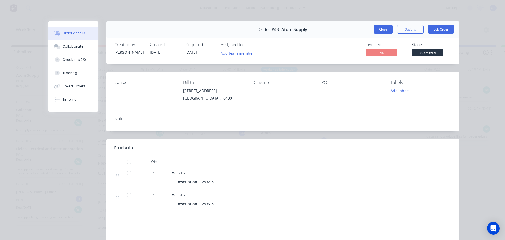
click at [384, 31] on button "Close" at bounding box center [383, 29] width 19 height 8
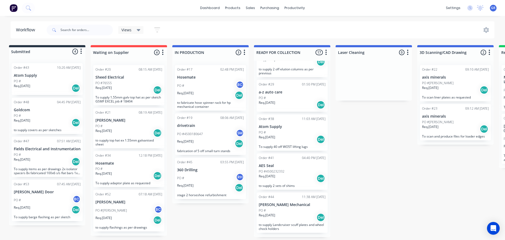
scroll to position [1, 0]
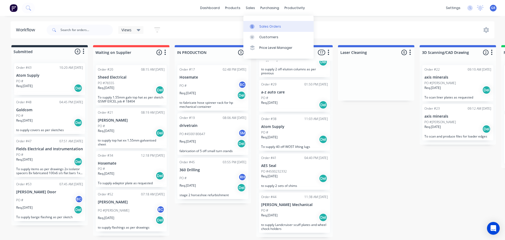
click at [260, 26] on div "Sales Orders" at bounding box center [270, 26] width 22 height 5
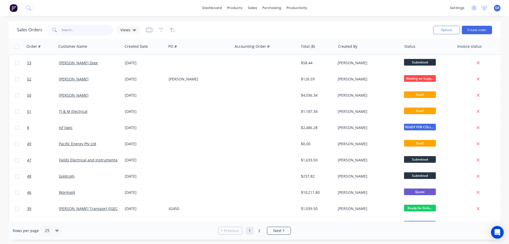
click at [86, 31] on input "text" at bounding box center [88, 30] width 52 height 11
type input "atom"
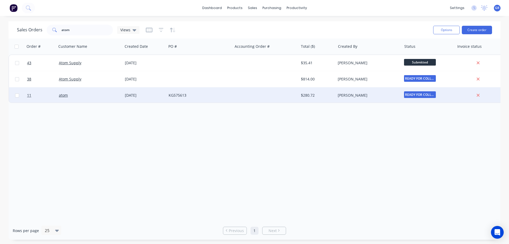
click at [85, 93] on div "atom" at bounding box center [88, 95] width 59 height 5
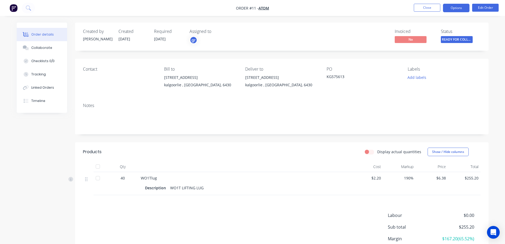
click at [455, 8] on button "Options" at bounding box center [456, 8] width 27 height 8
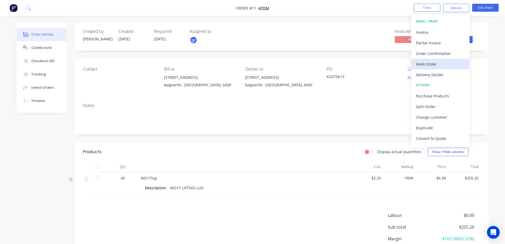
click at [440, 65] on div "Work Order" at bounding box center [440, 64] width 49 height 8
click at [435, 64] on div "Custom" at bounding box center [440, 64] width 49 height 8
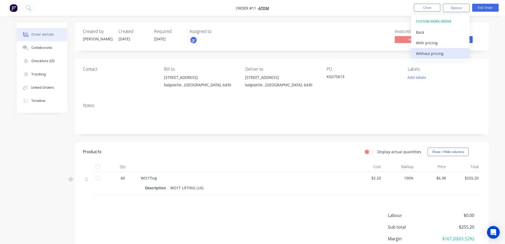
click at [429, 52] on div "Without pricing" at bounding box center [440, 54] width 49 height 8
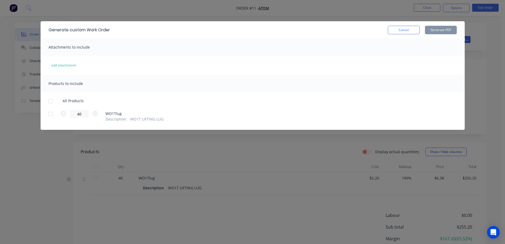
click at [50, 99] on div at bounding box center [50, 101] width 11 height 11
click at [440, 29] on button "Generate PDF" at bounding box center [441, 30] width 32 height 8
click at [48, 100] on div at bounding box center [50, 101] width 11 height 11
click at [318, 11] on div "Generate custom Work Order Cancel Generate PDF Attachments to include add attac…" at bounding box center [252, 122] width 505 height 244
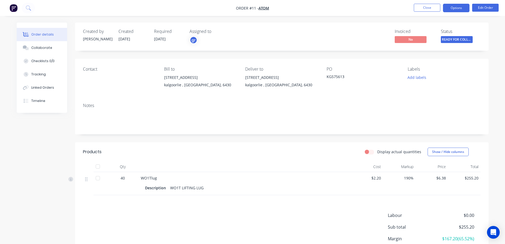
click at [452, 8] on button "Options" at bounding box center [456, 8] width 27 height 8
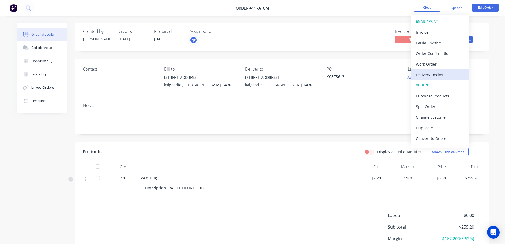
click at [442, 75] on div "Delivery Docket" at bounding box center [440, 75] width 49 height 8
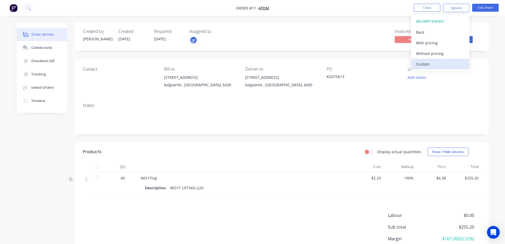
click at [425, 65] on div "Custom" at bounding box center [440, 64] width 49 height 8
click at [429, 51] on div "Without pricing" at bounding box center [440, 54] width 49 height 8
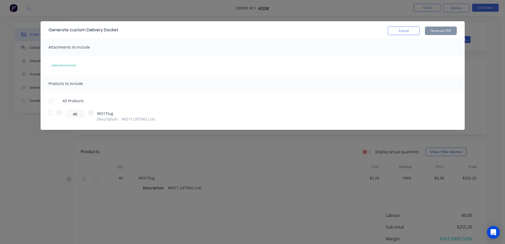
click at [53, 99] on div at bounding box center [50, 101] width 11 height 11
click at [437, 32] on button "Generate PDF" at bounding box center [441, 31] width 32 height 8
click at [405, 31] on button "Cancel" at bounding box center [404, 31] width 32 height 8
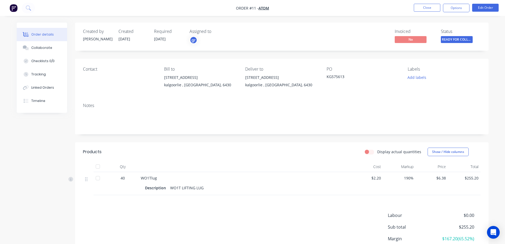
click at [47, 150] on div "Created by greg Created 14/08/25 Required 14/08/25 Assigned to gr Invoiced No S…" at bounding box center [253, 156] width 472 height 267
